Goal: Browse casually

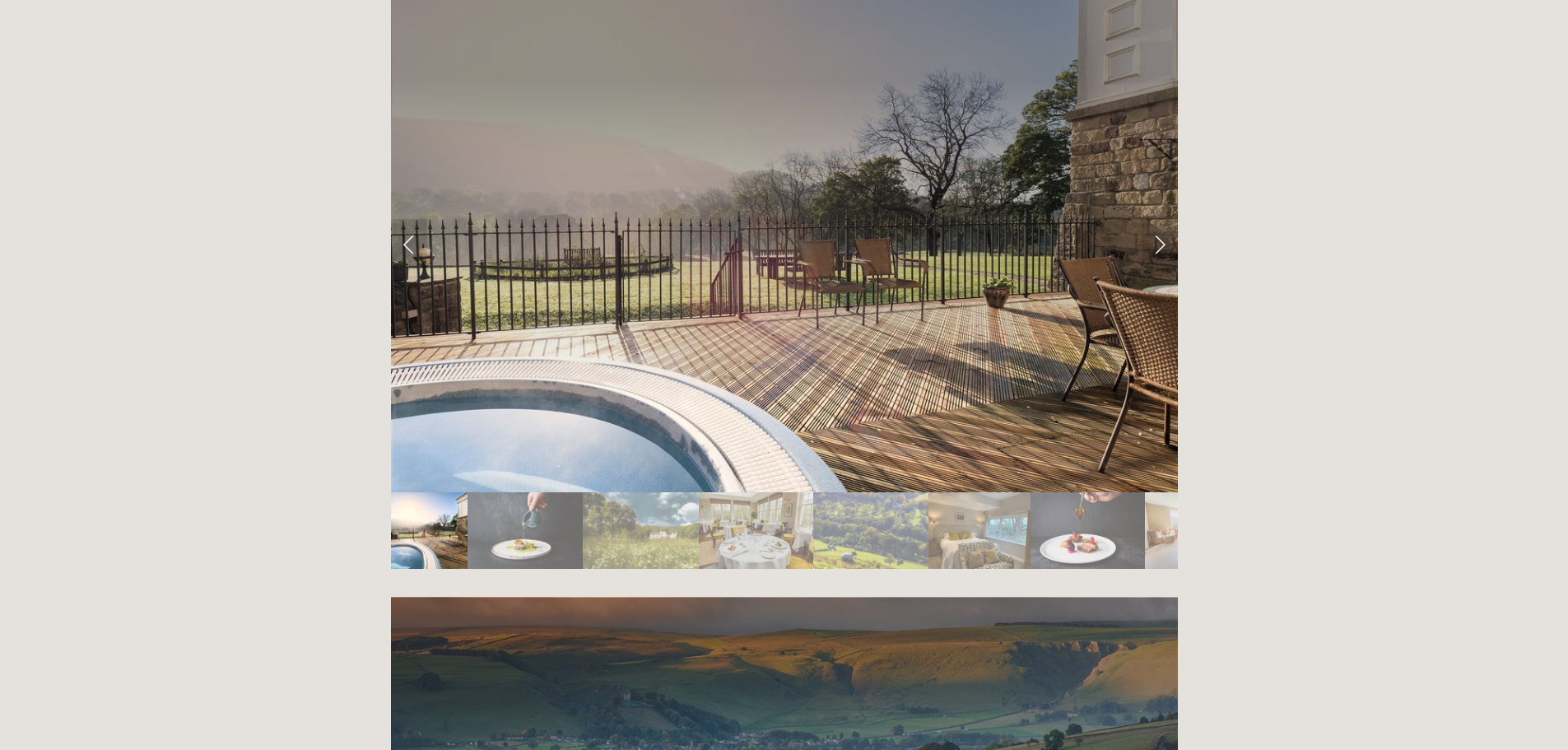
scroll to position [2635, 0]
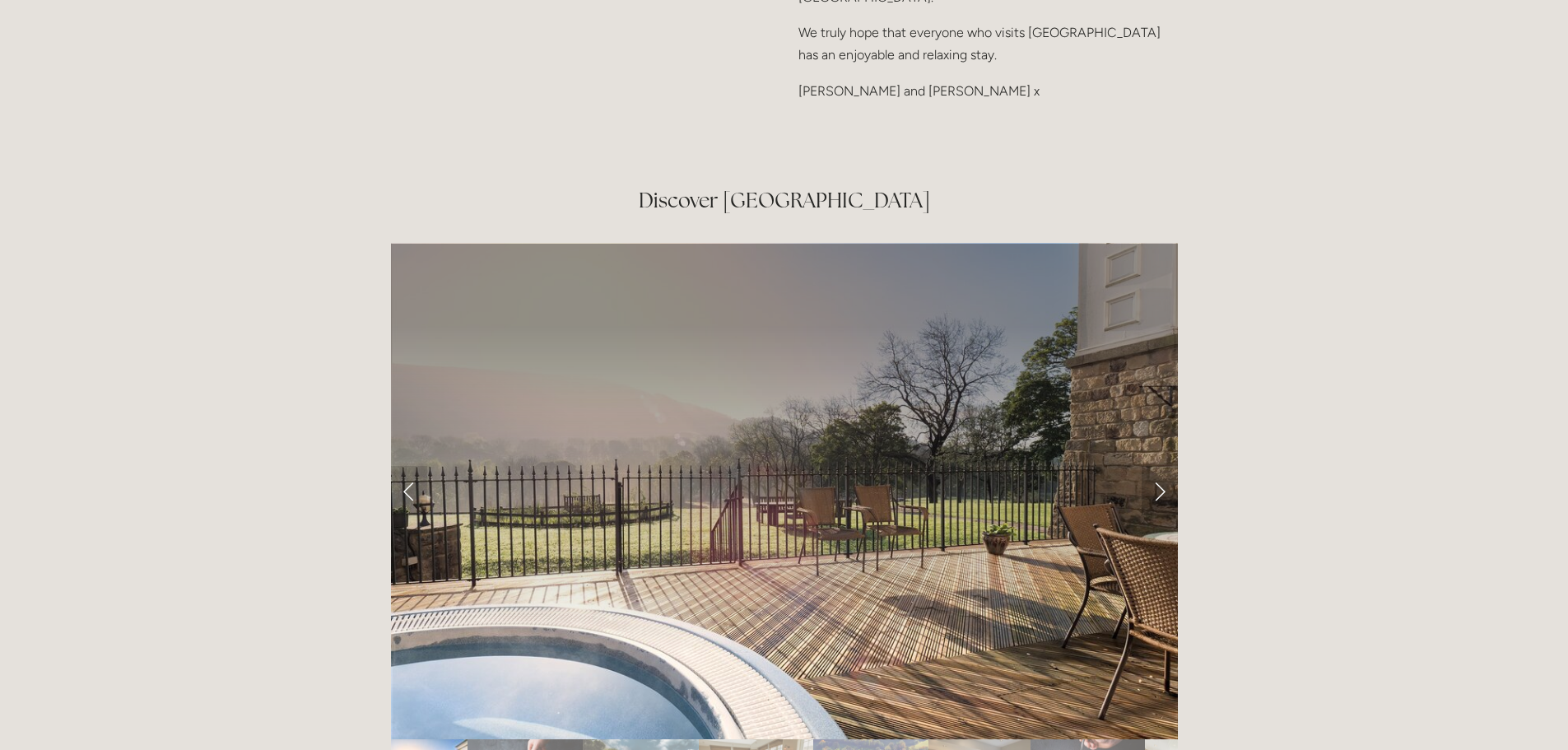
click at [1160, 466] on link "Next Slide" at bounding box center [1159, 490] width 37 height 49
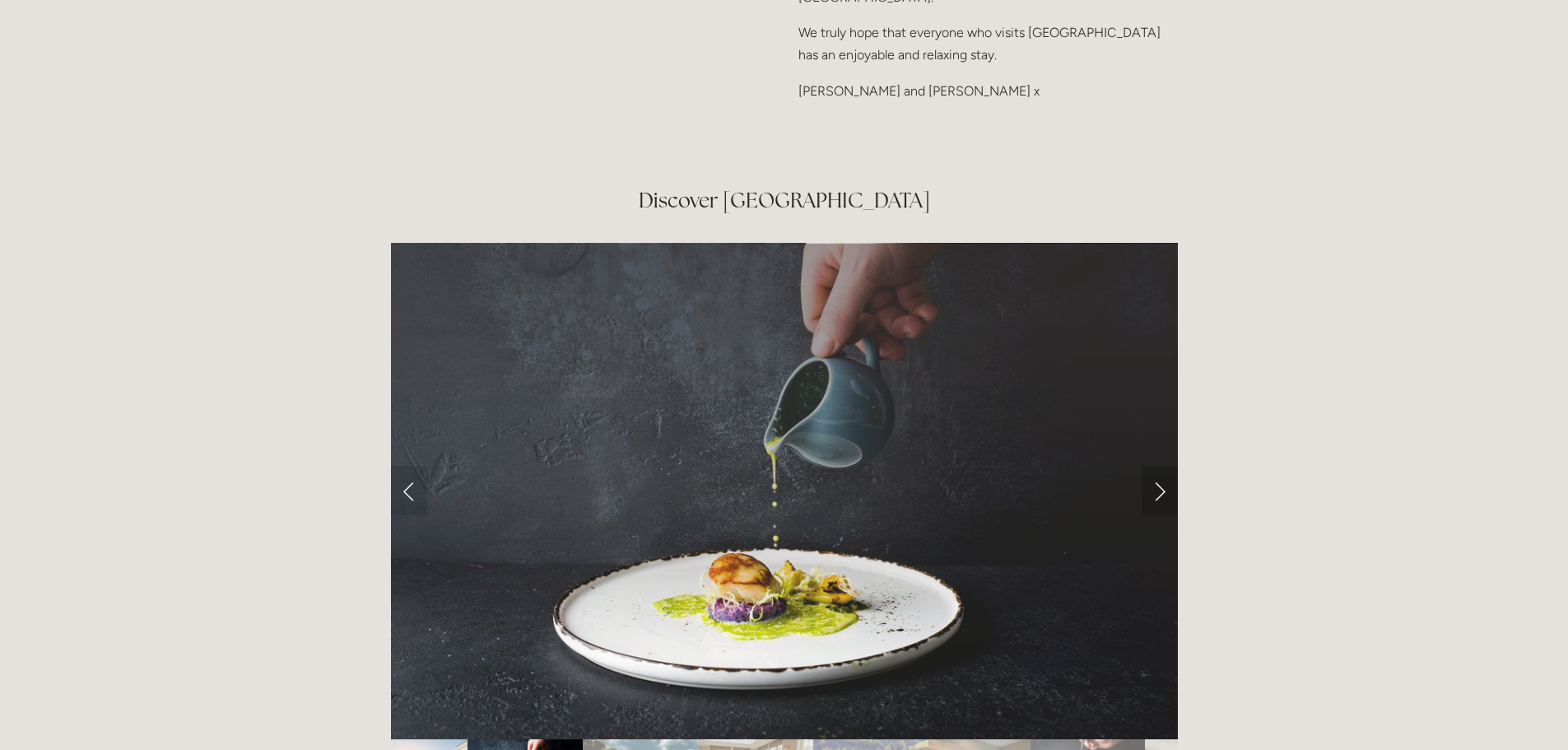
click at [1160, 466] on link "Next Slide" at bounding box center [1159, 490] width 37 height 49
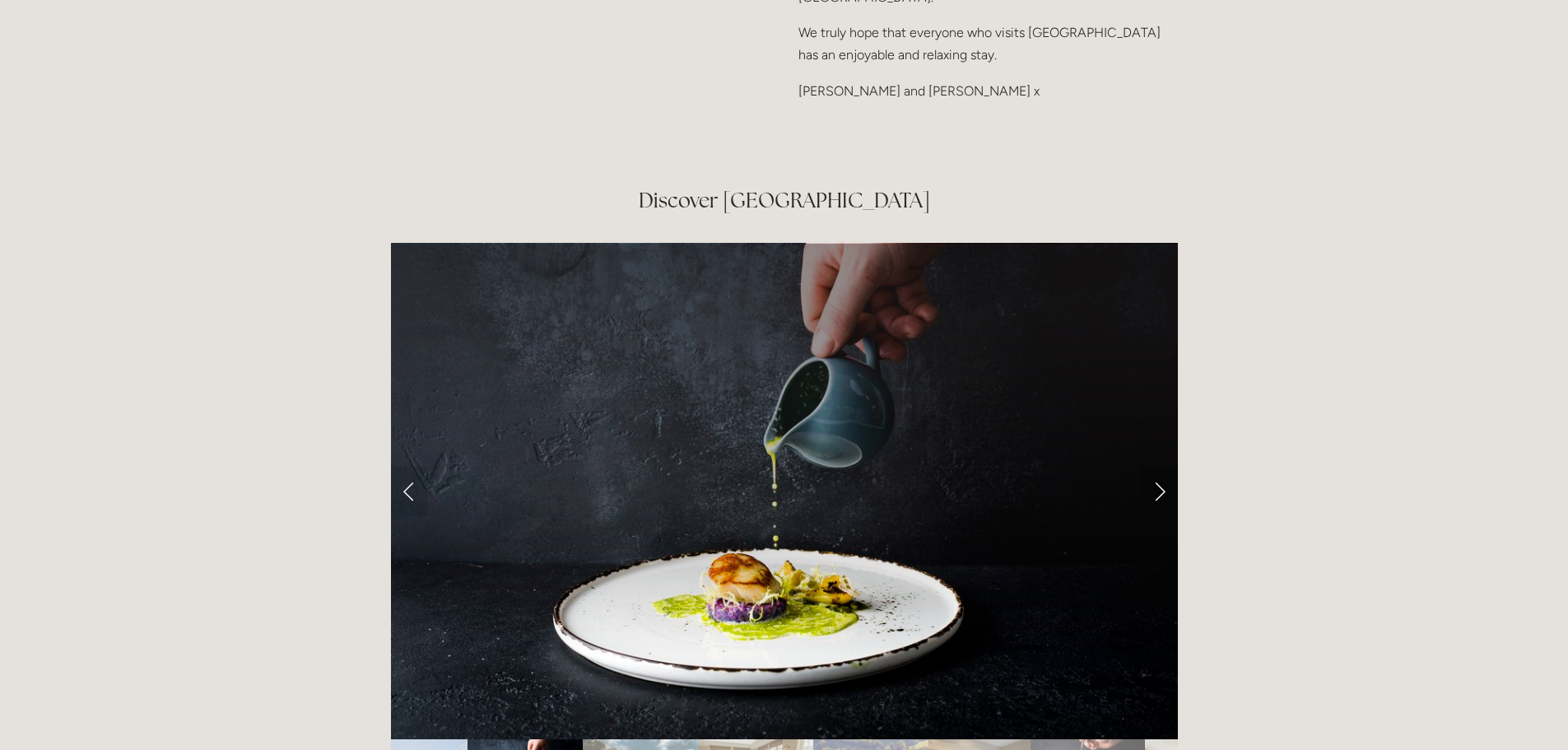
click at [1160, 466] on link "Next Slide" at bounding box center [1159, 490] width 37 height 49
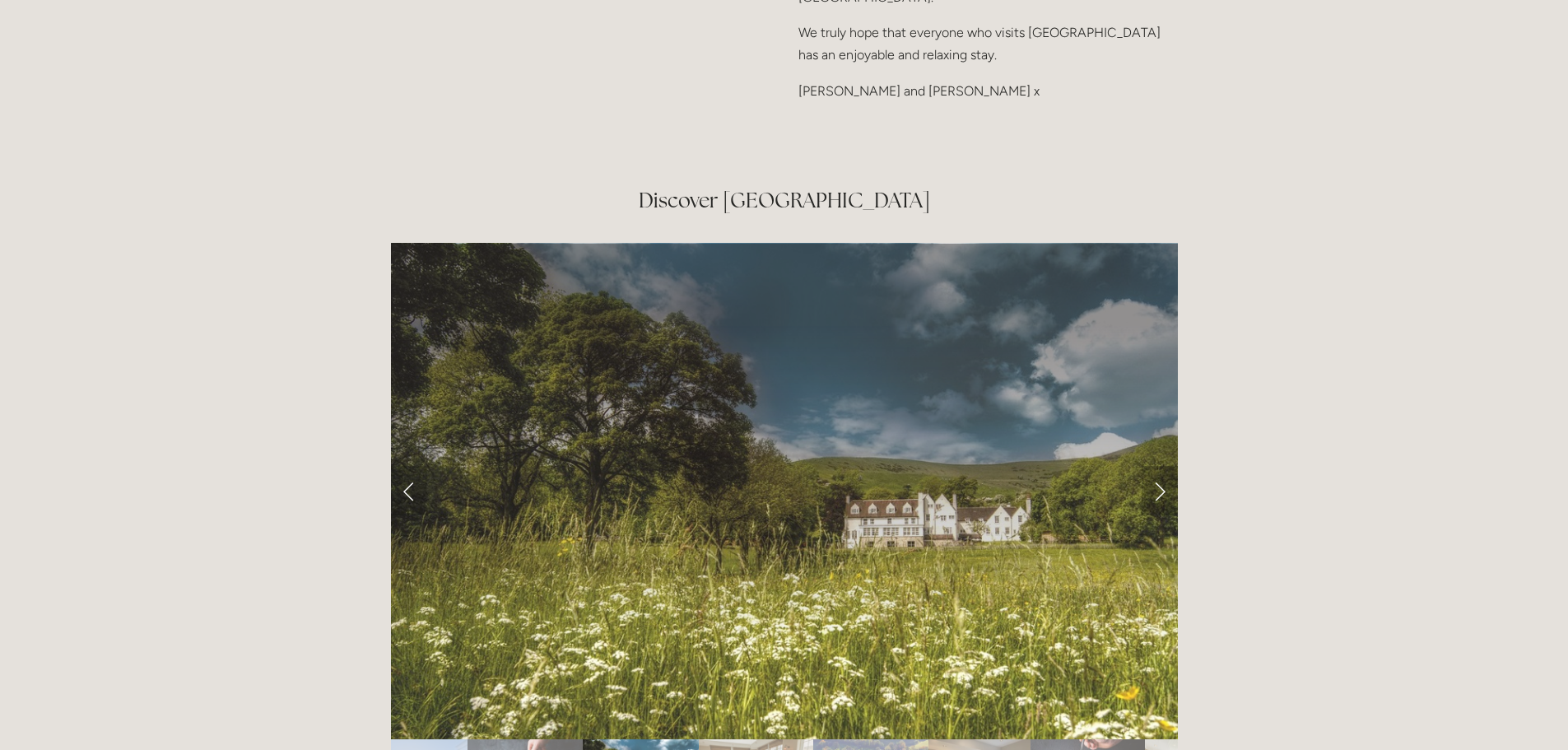
click at [1160, 466] on link "Next Slide" at bounding box center [1159, 490] width 37 height 49
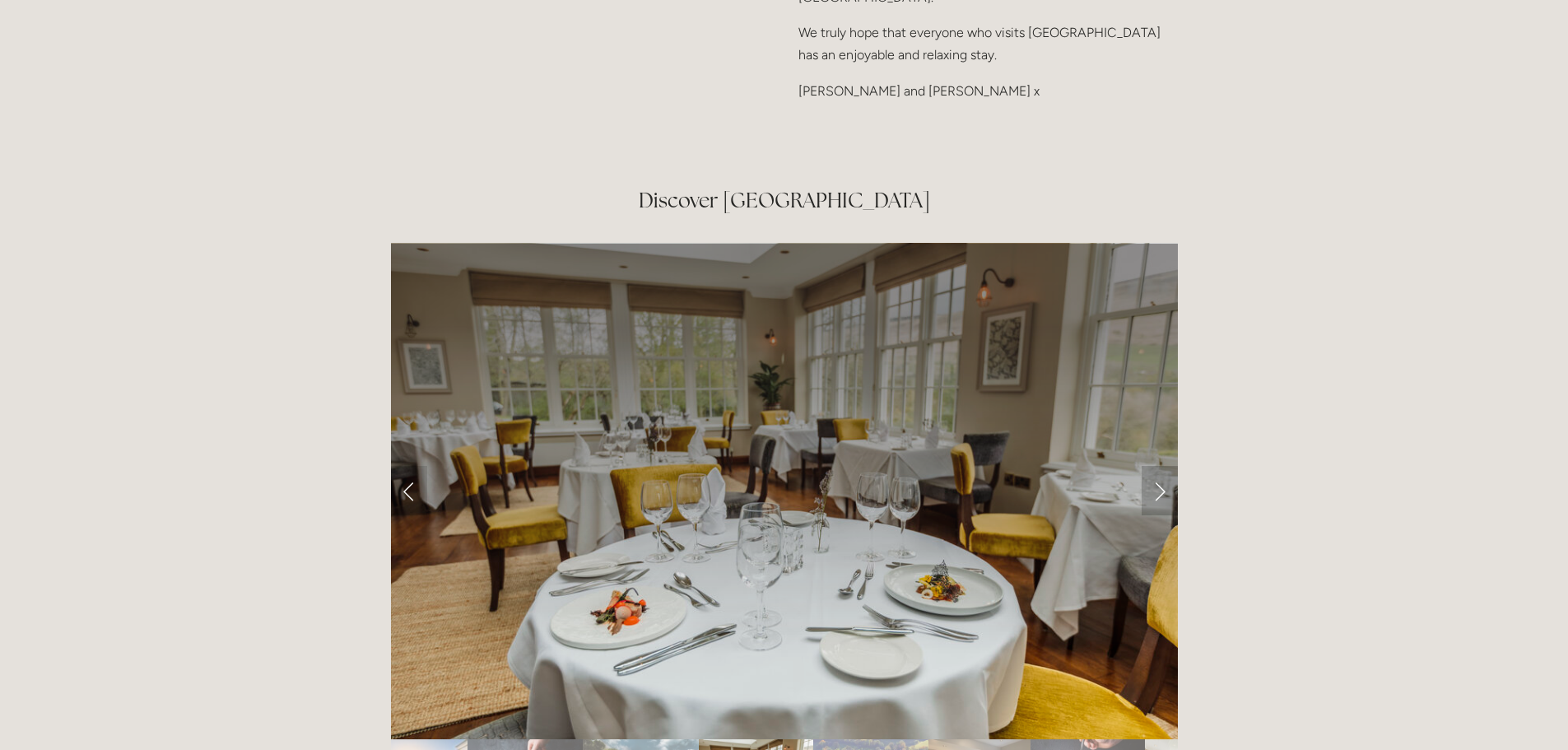
click at [1160, 466] on link "Next Slide" at bounding box center [1159, 490] width 37 height 49
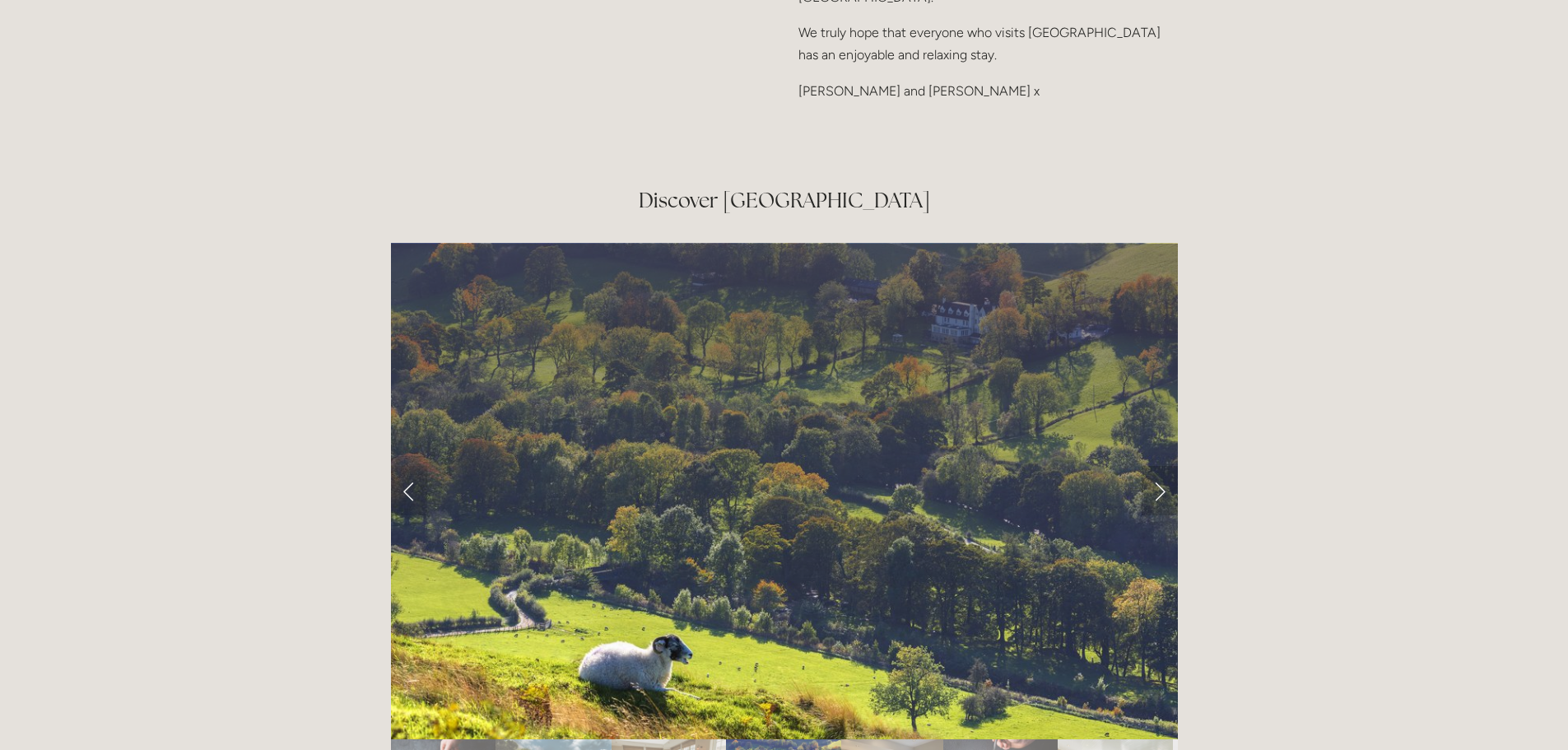
click at [1160, 466] on link "Next Slide" at bounding box center [1159, 490] width 37 height 49
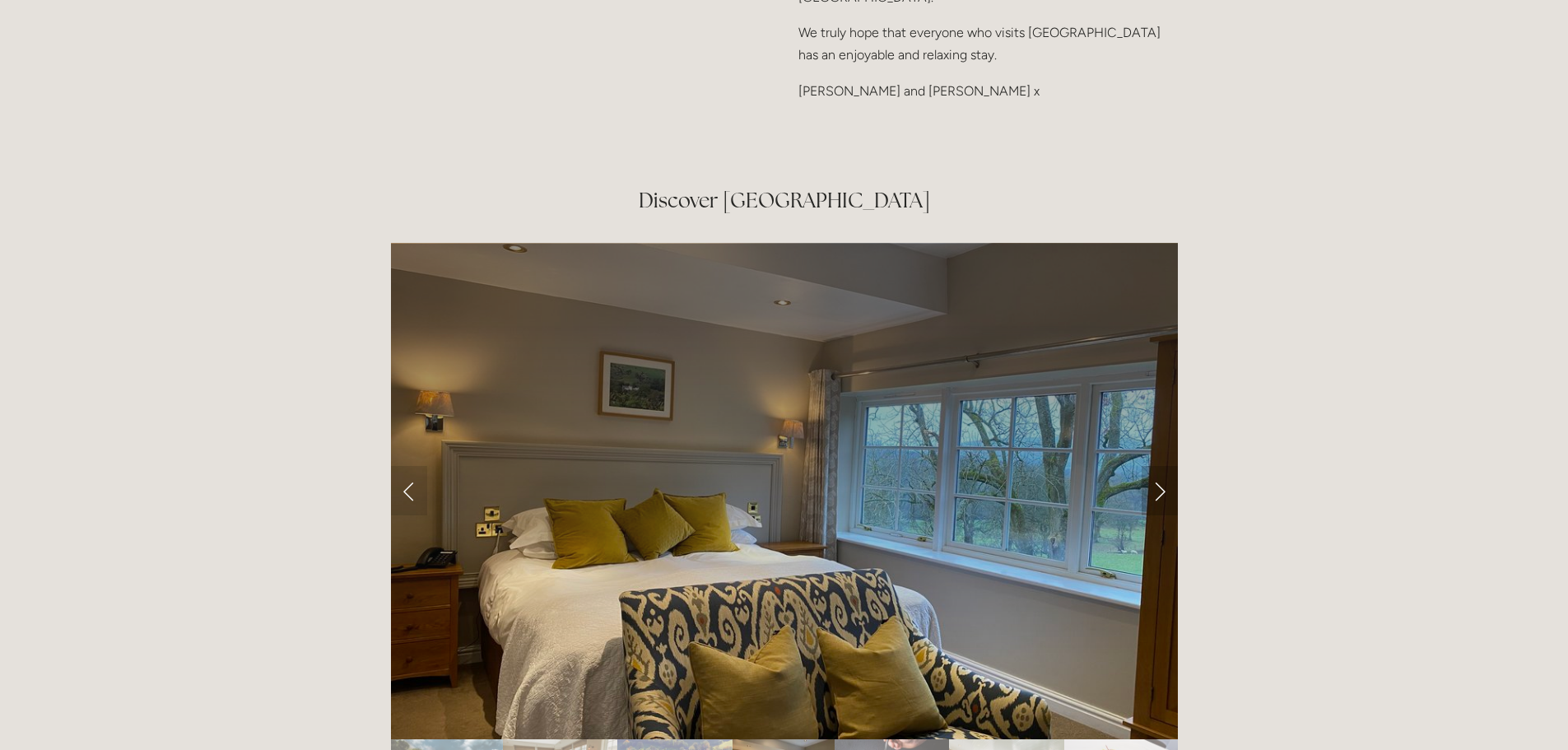
click at [1160, 466] on link "Next Slide" at bounding box center [1159, 490] width 37 height 49
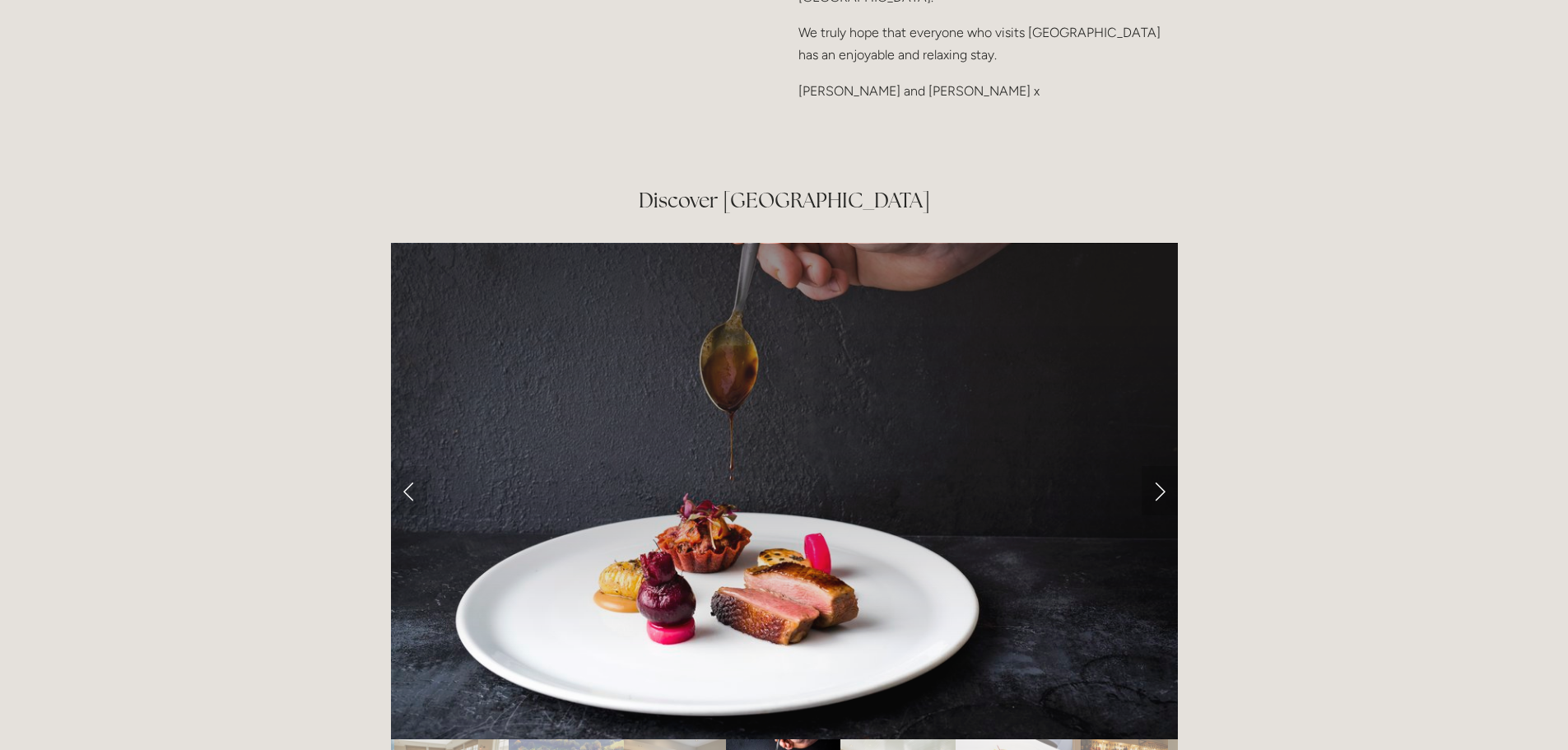
click at [1160, 466] on link "Next Slide" at bounding box center [1159, 490] width 37 height 49
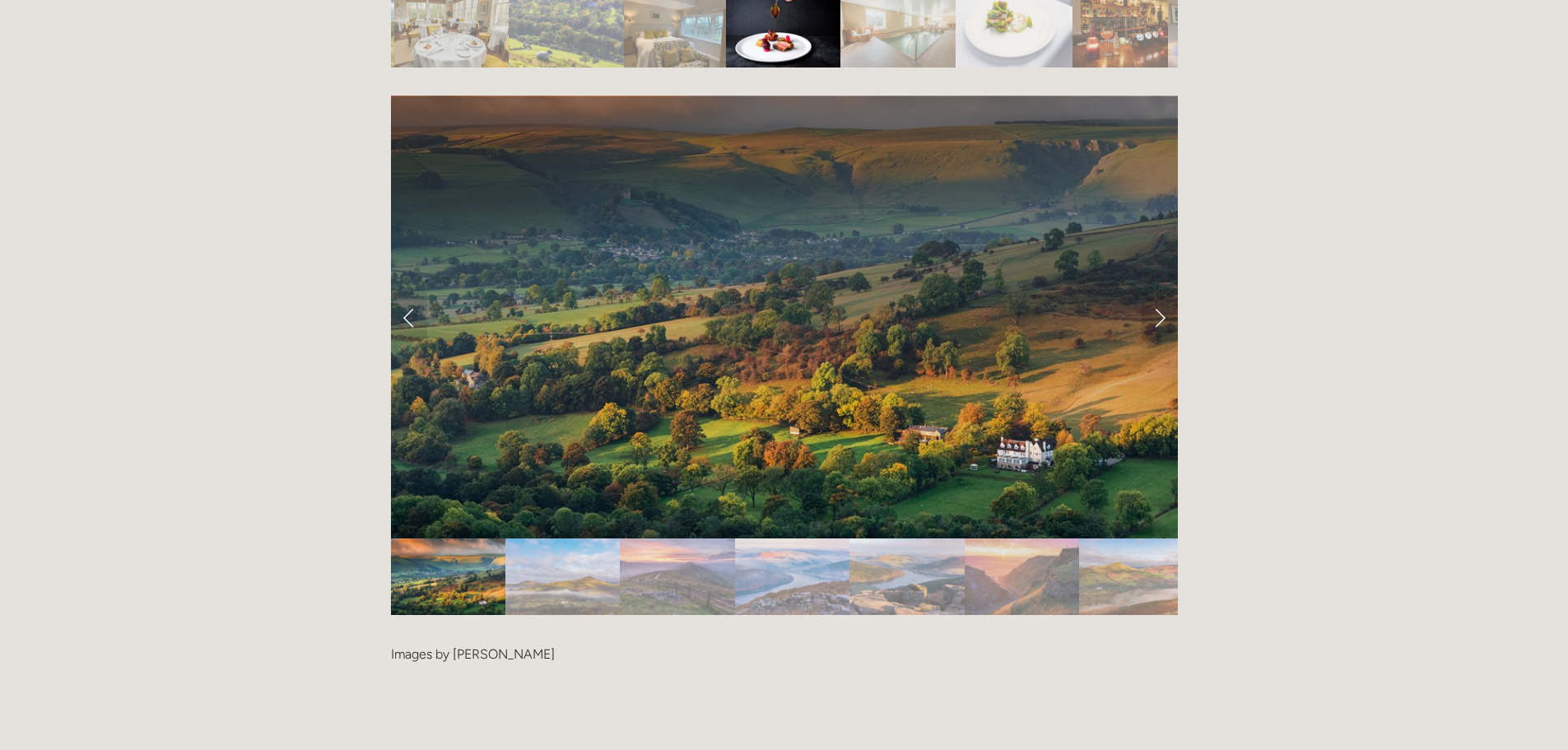
scroll to position [3211, 0]
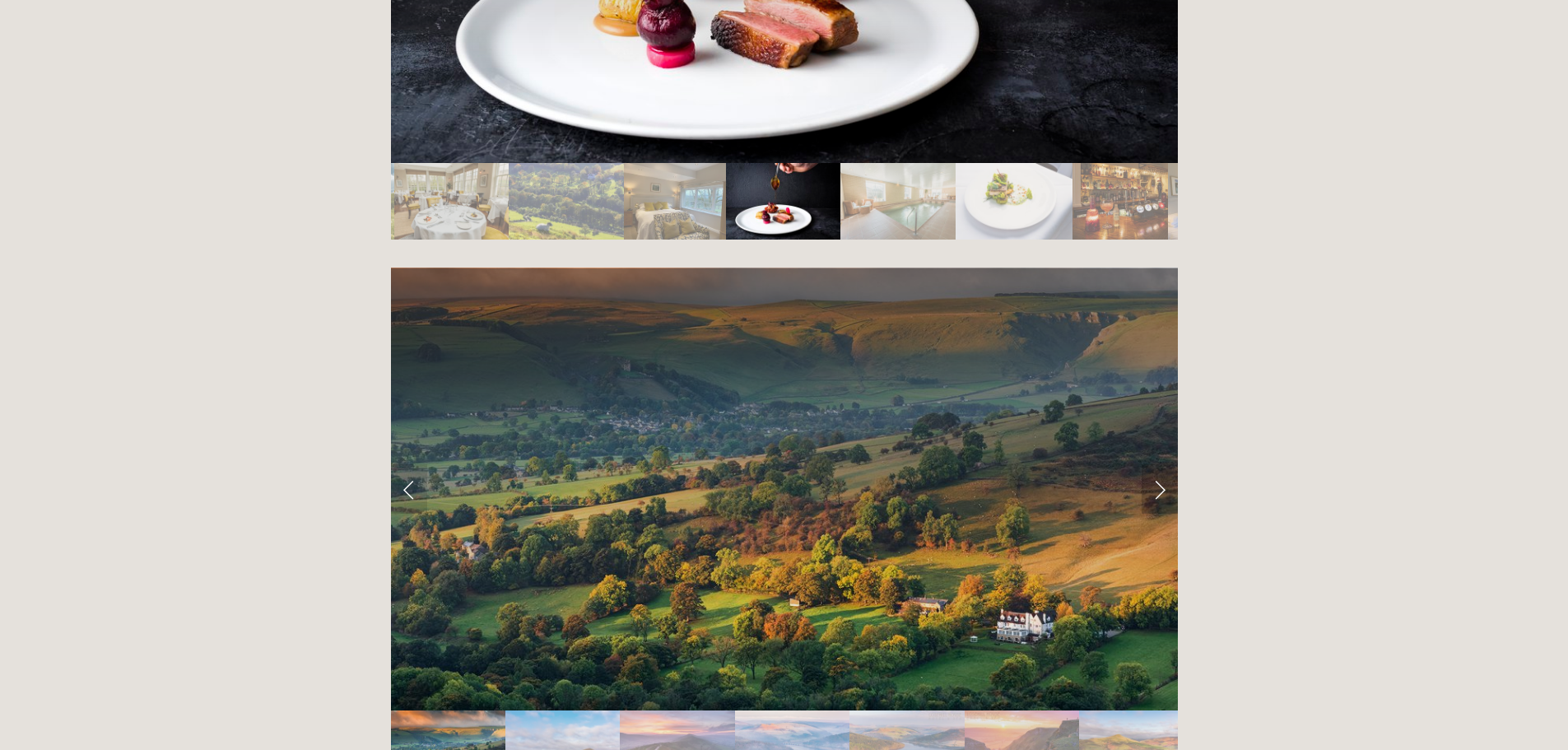
click at [1160, 464] on link "Next Slide" at bounding box center [1159, 489] width 37 height 49
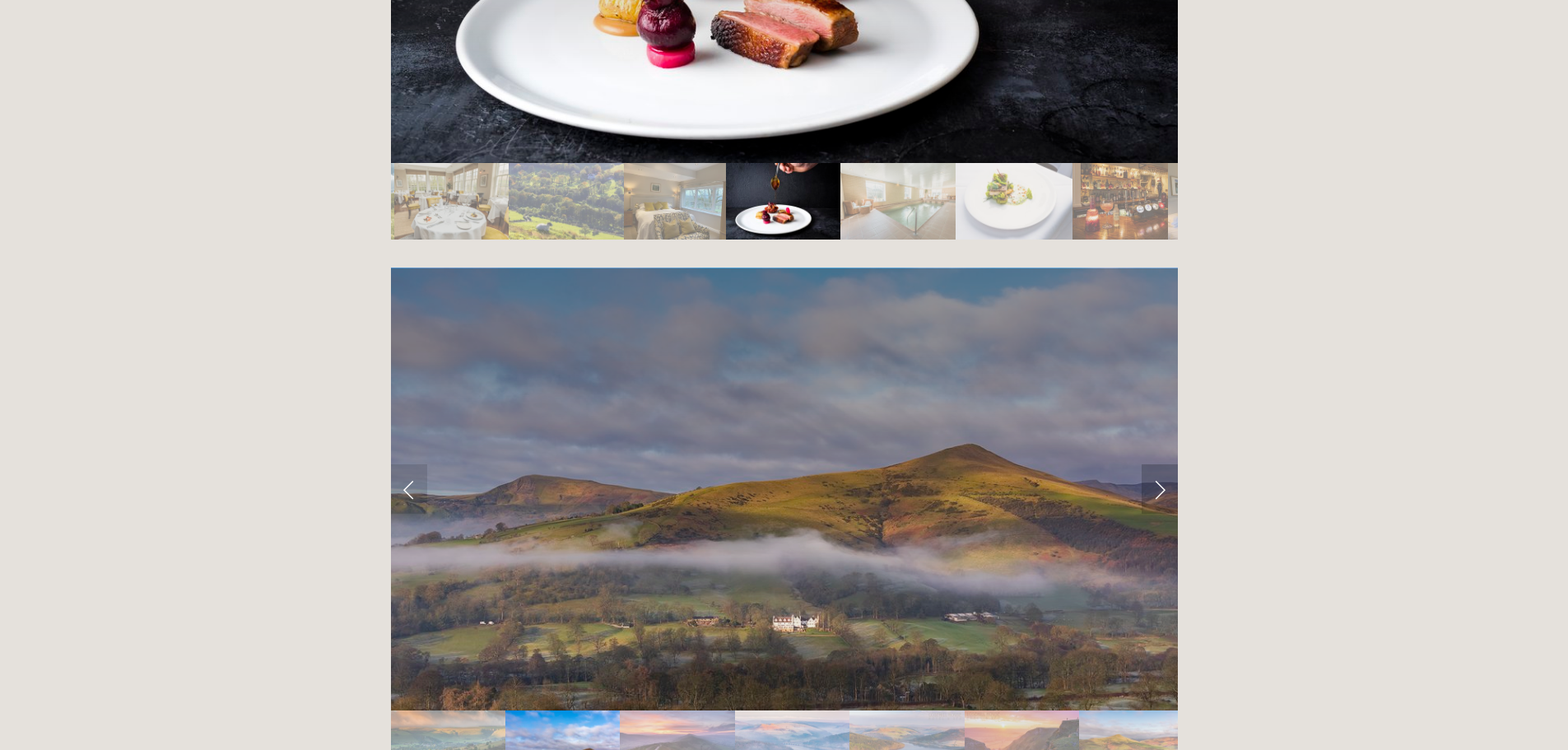
click at [1160, 464] on link "Next Slide" at bounding box center [1159, 489] width 37 height 49
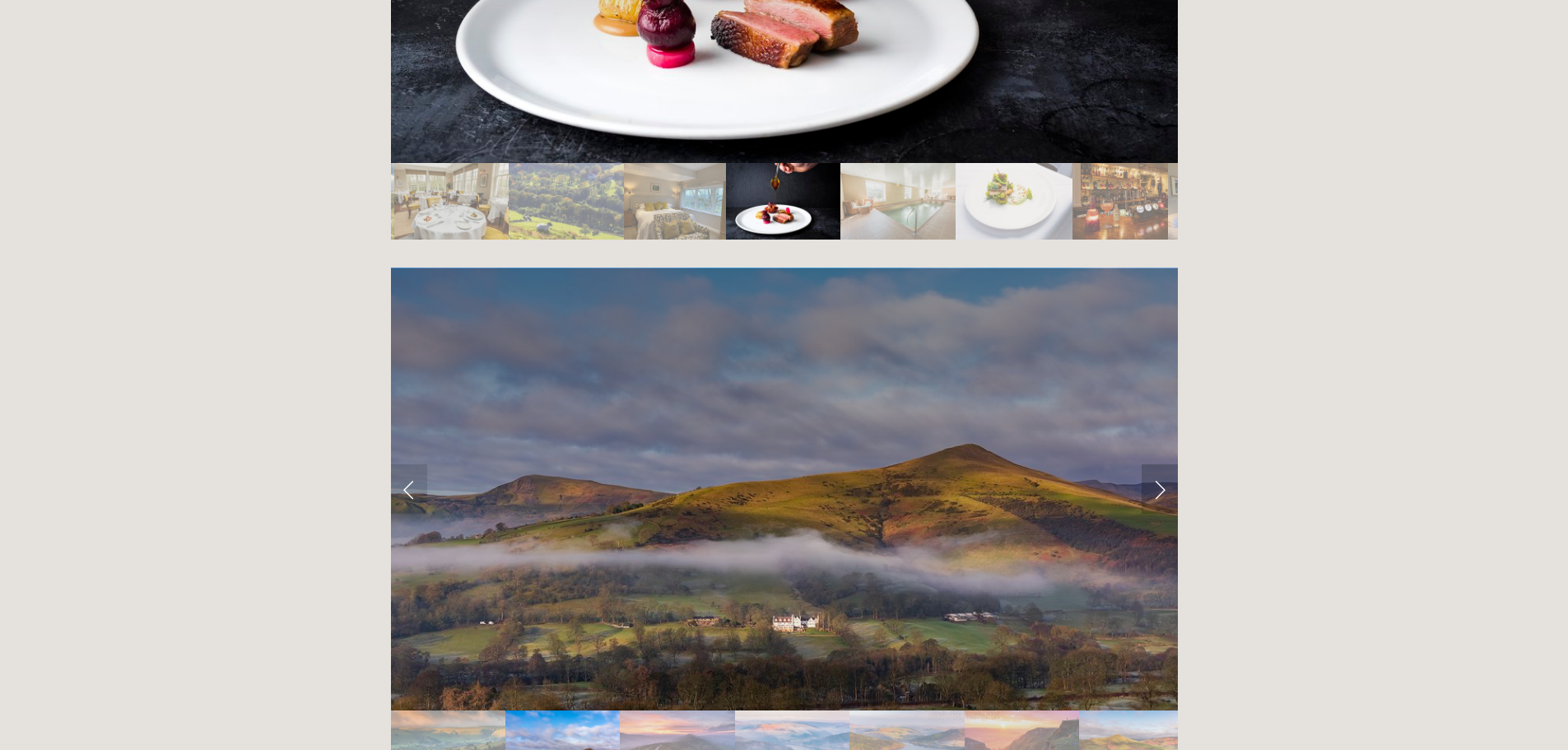
click at [1160, 464] on link "Next Slide" at bounding box center [1159, 489] width 37 height 49
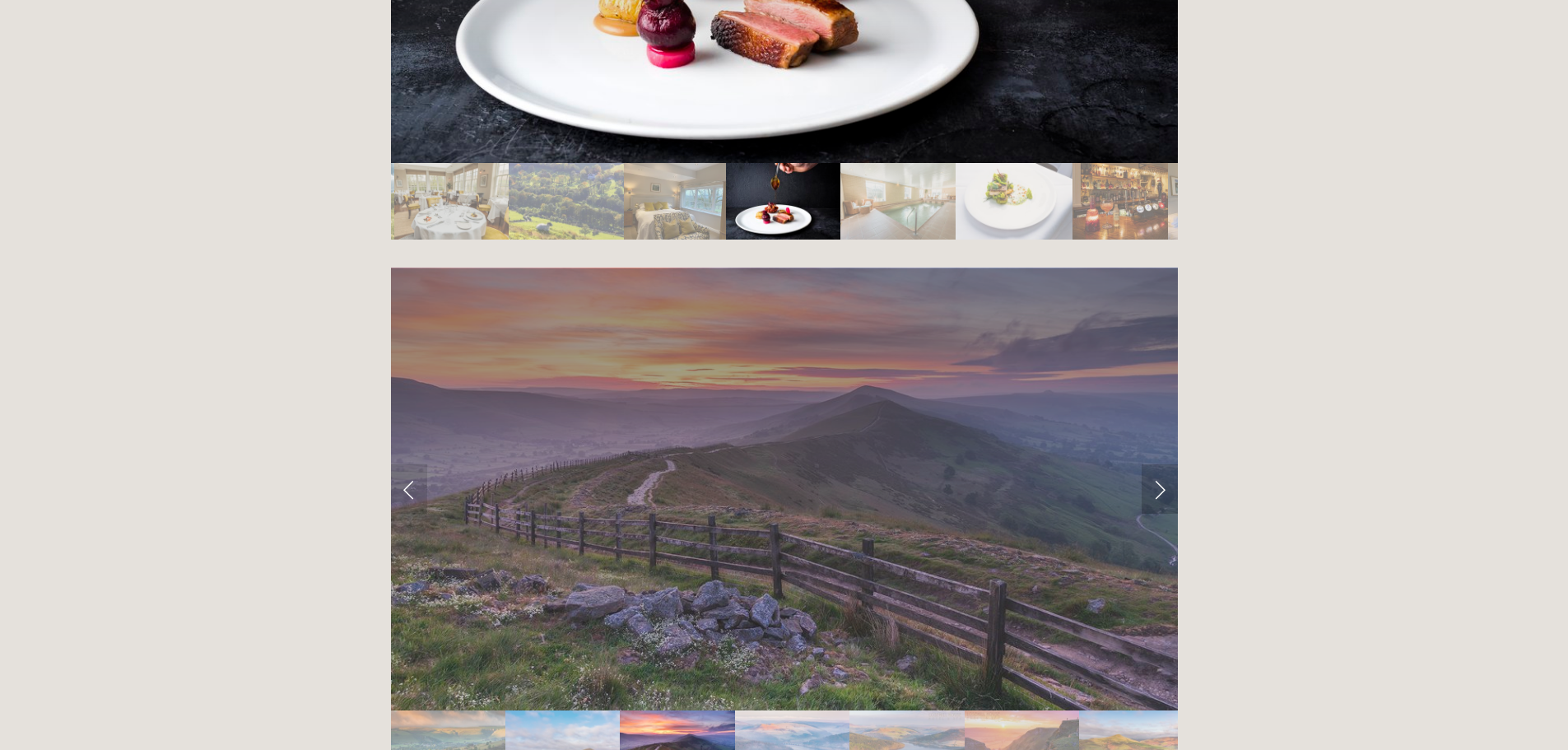
click at [1160, 464] on link "Next Slide" at bounding box center [1159, 489] width 37 height 49
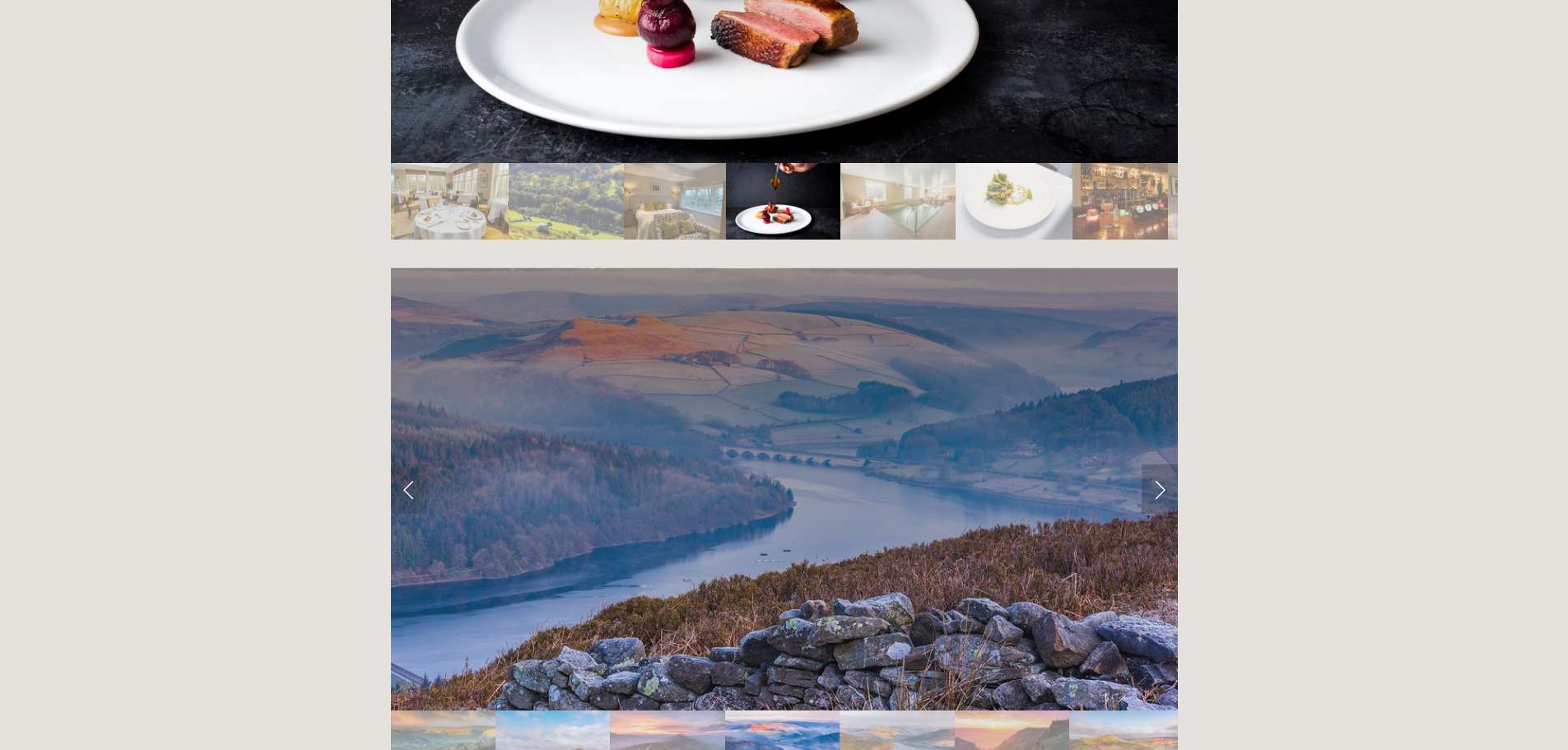
click at [1160, 464] on link "Next Slide" at bounding box center [1159, 489] width 37 height 49
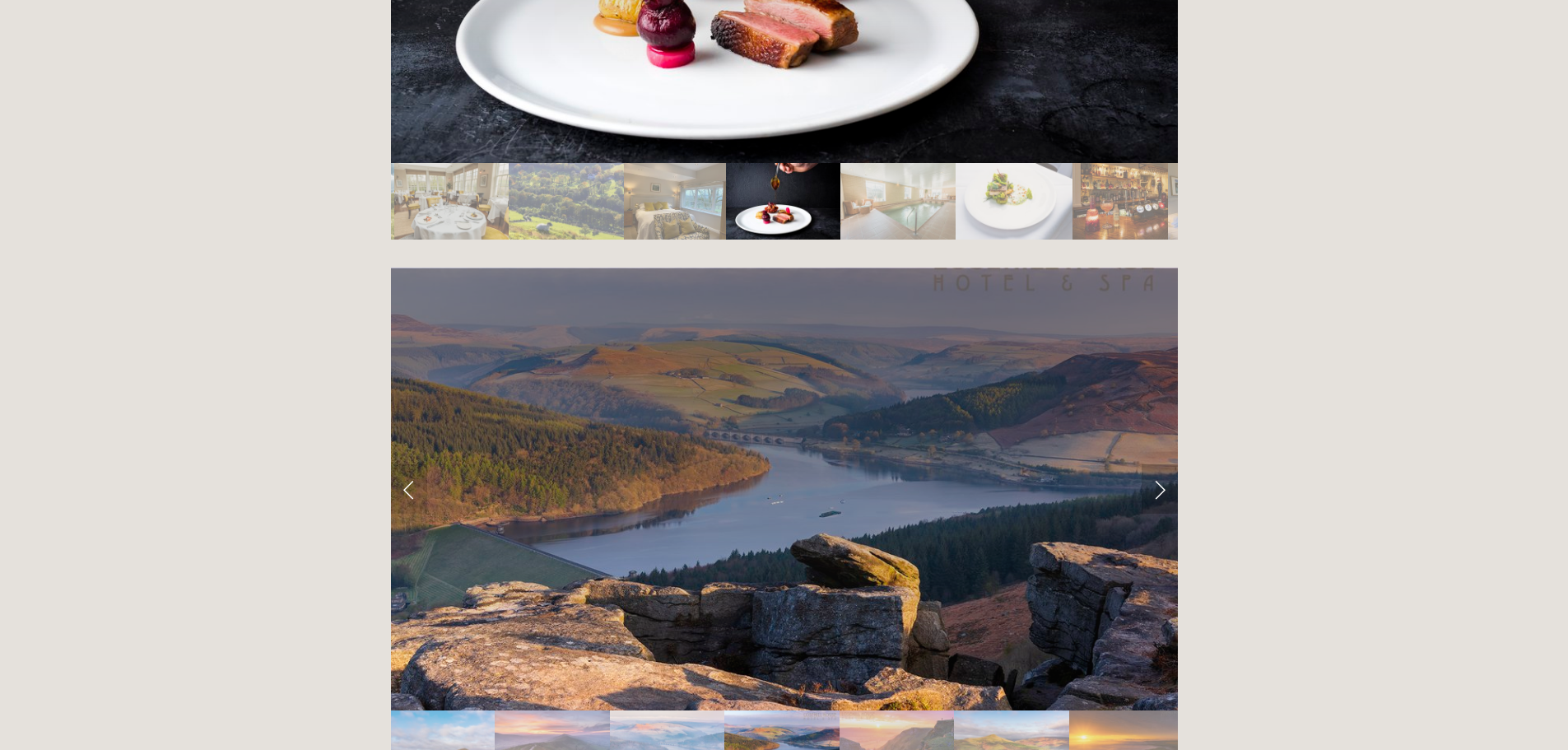
click at [1160, 464] on link "Next Slide" at bounding box center [1159, 489] width 37 height 49
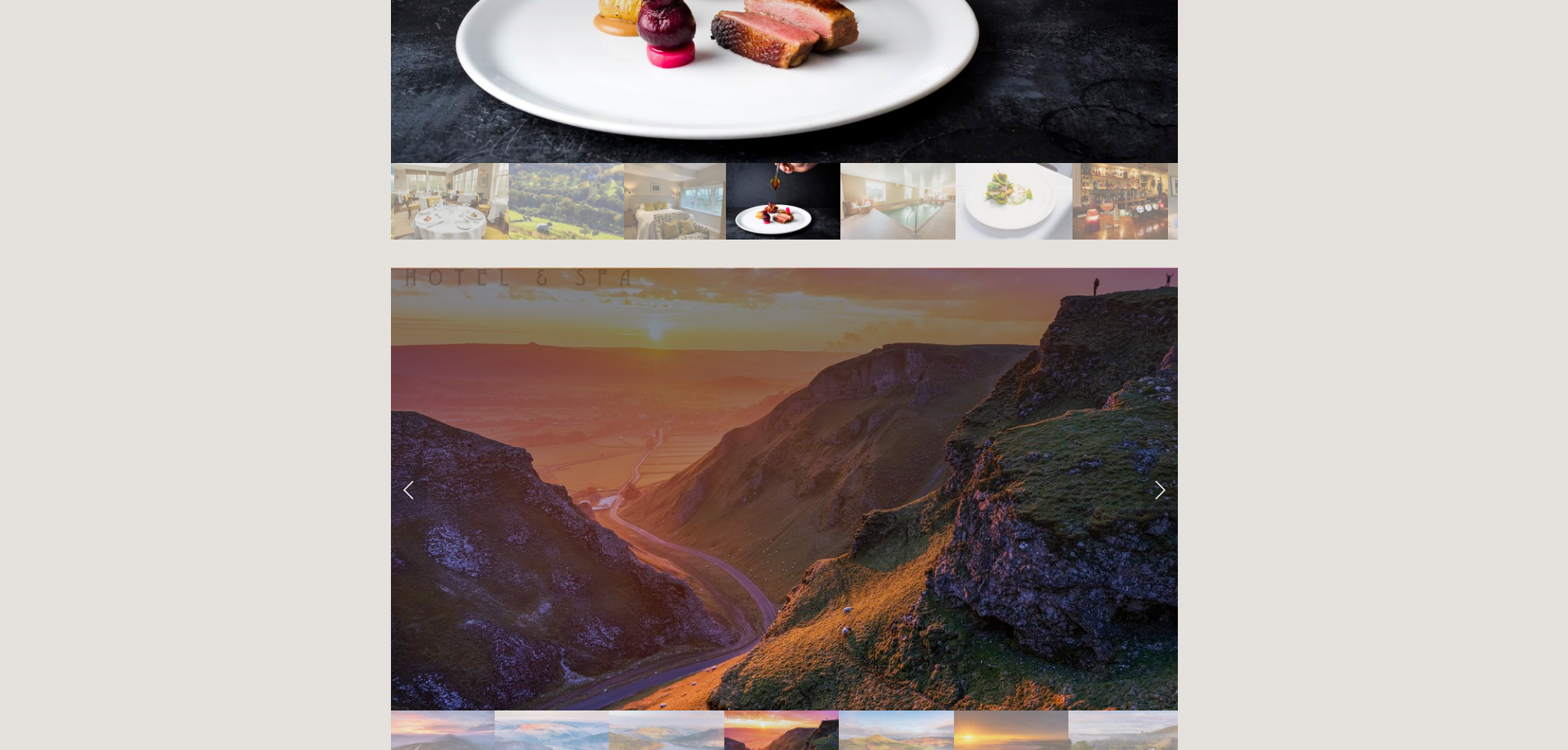
click at [1160, 464] on link "Next Slide" at bounding box center [1159, 489] width 37 height 49
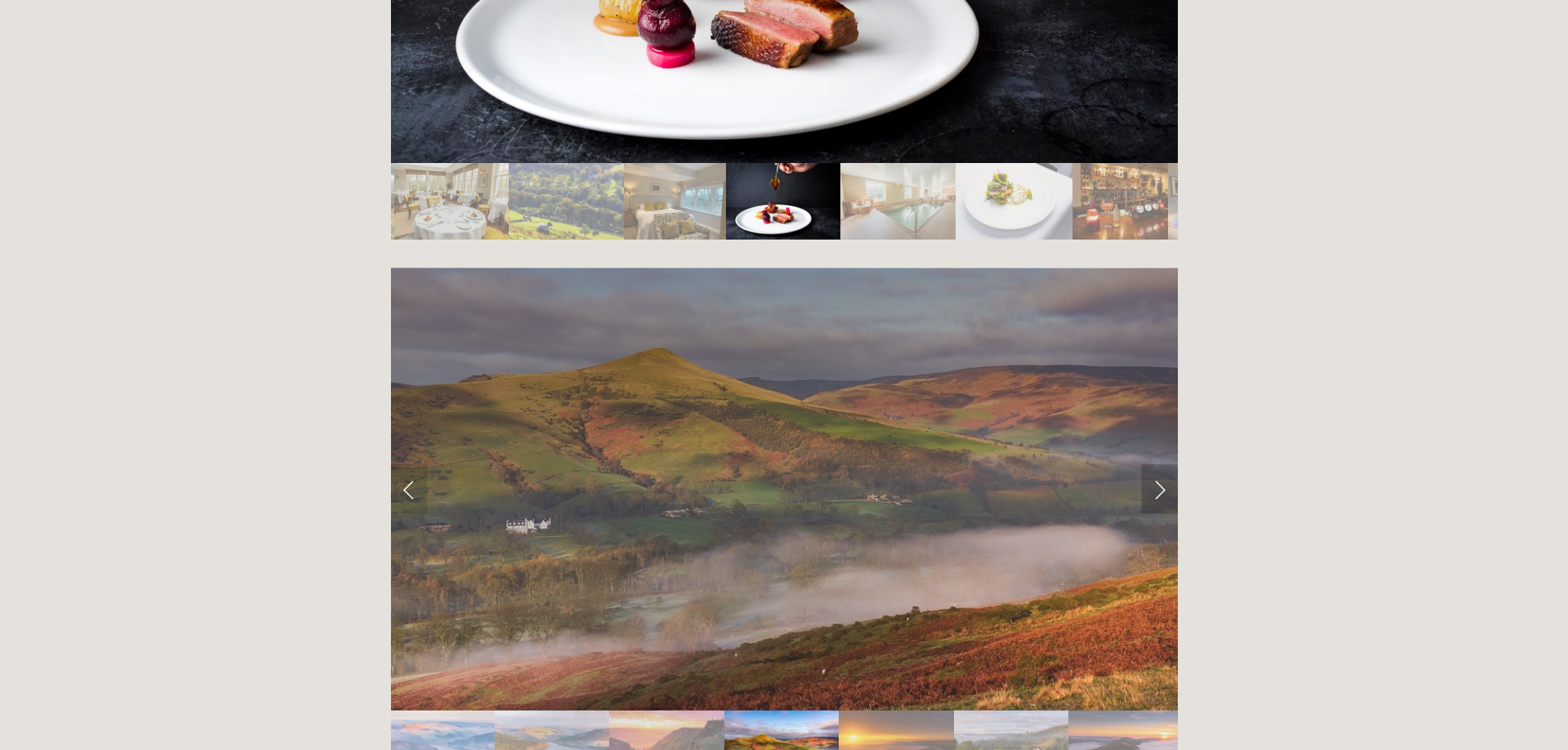
click at [1160, 464] on link "Next Slide" at bounding box center [1159, 489] width 37 height 49
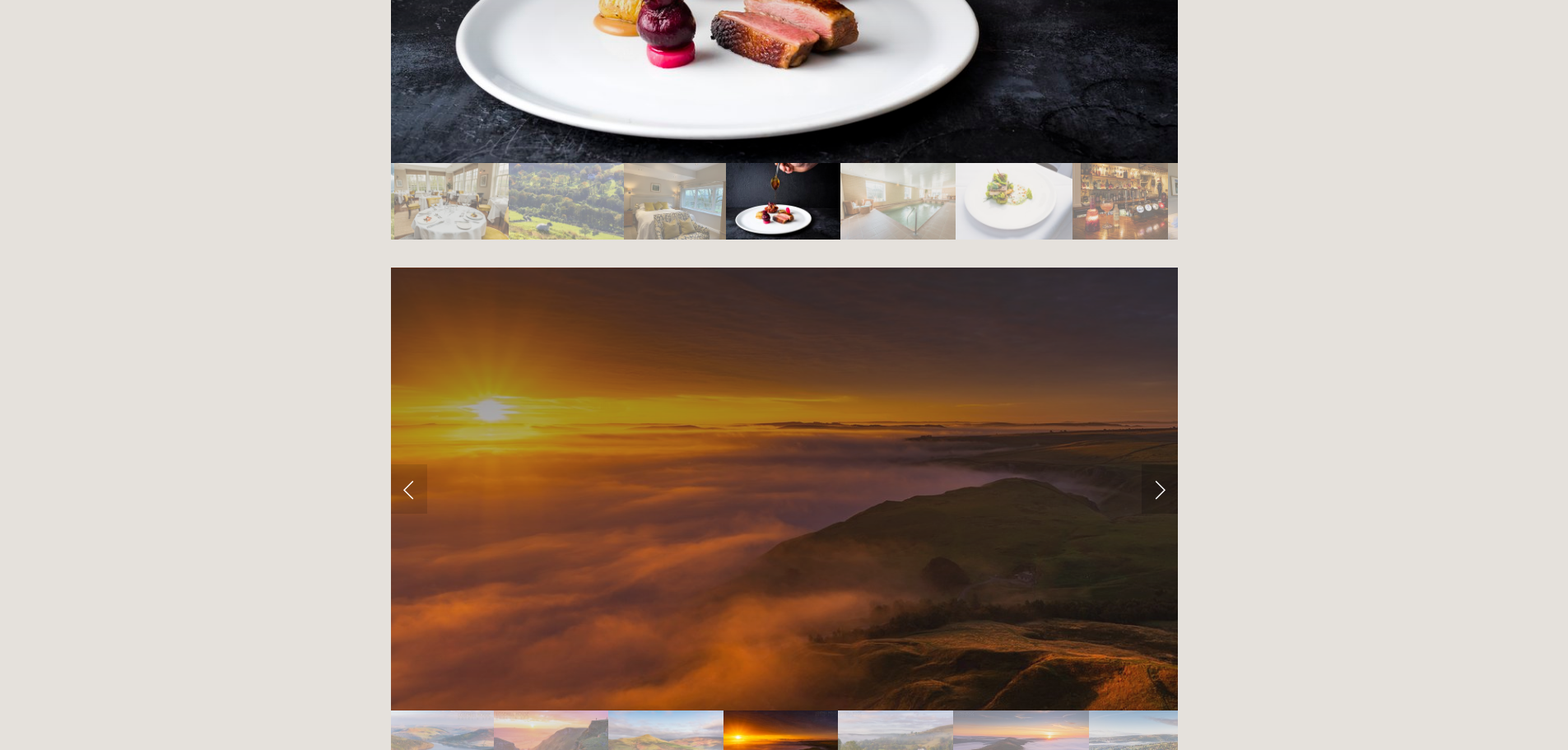
click at [1160, 464] on link "Next Slide" at bounding box center [1159, 489] width 37 height 49
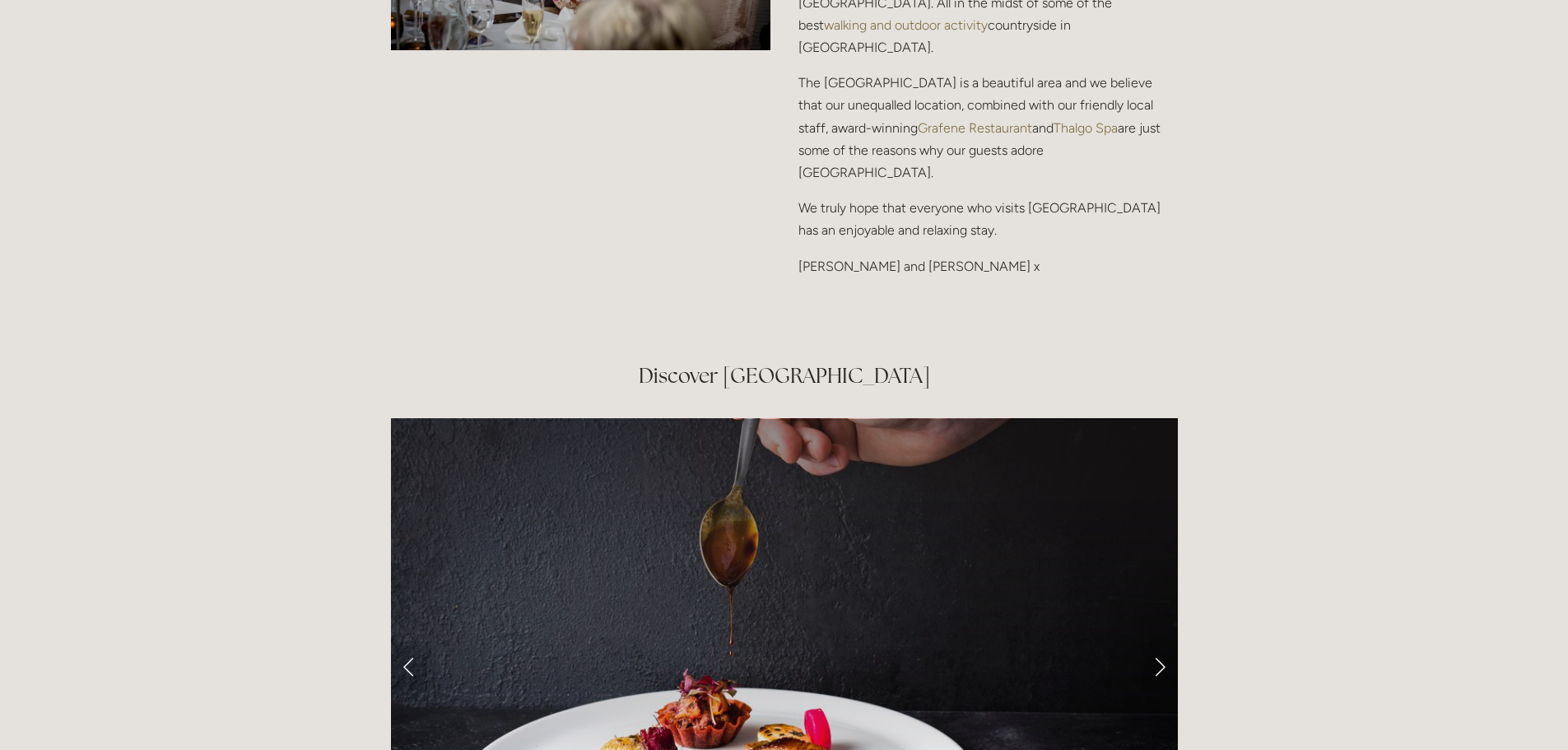
scroll to position [2552, 0]
